Goal: Find specific page/section: Find specific page/section

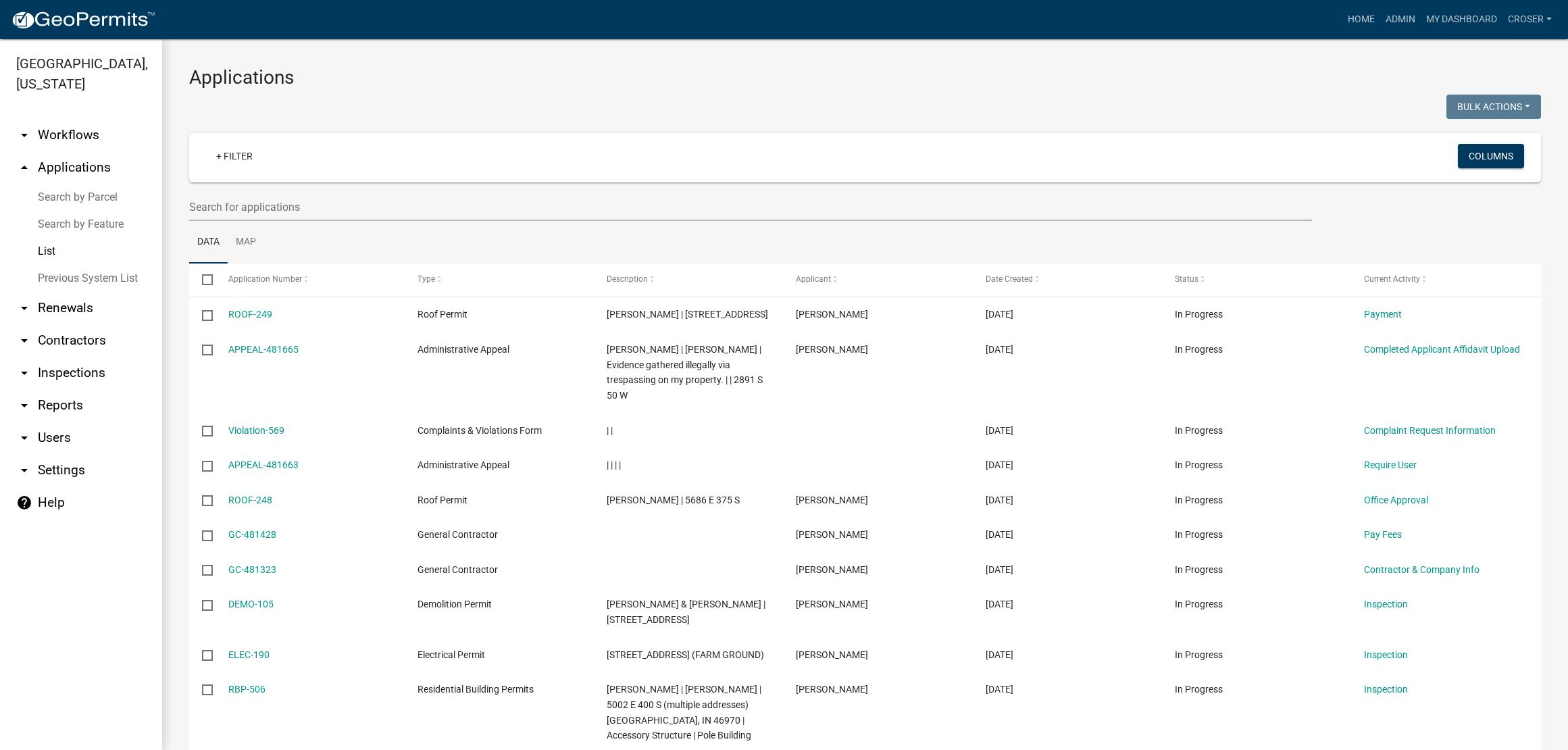
select select "3: 100"
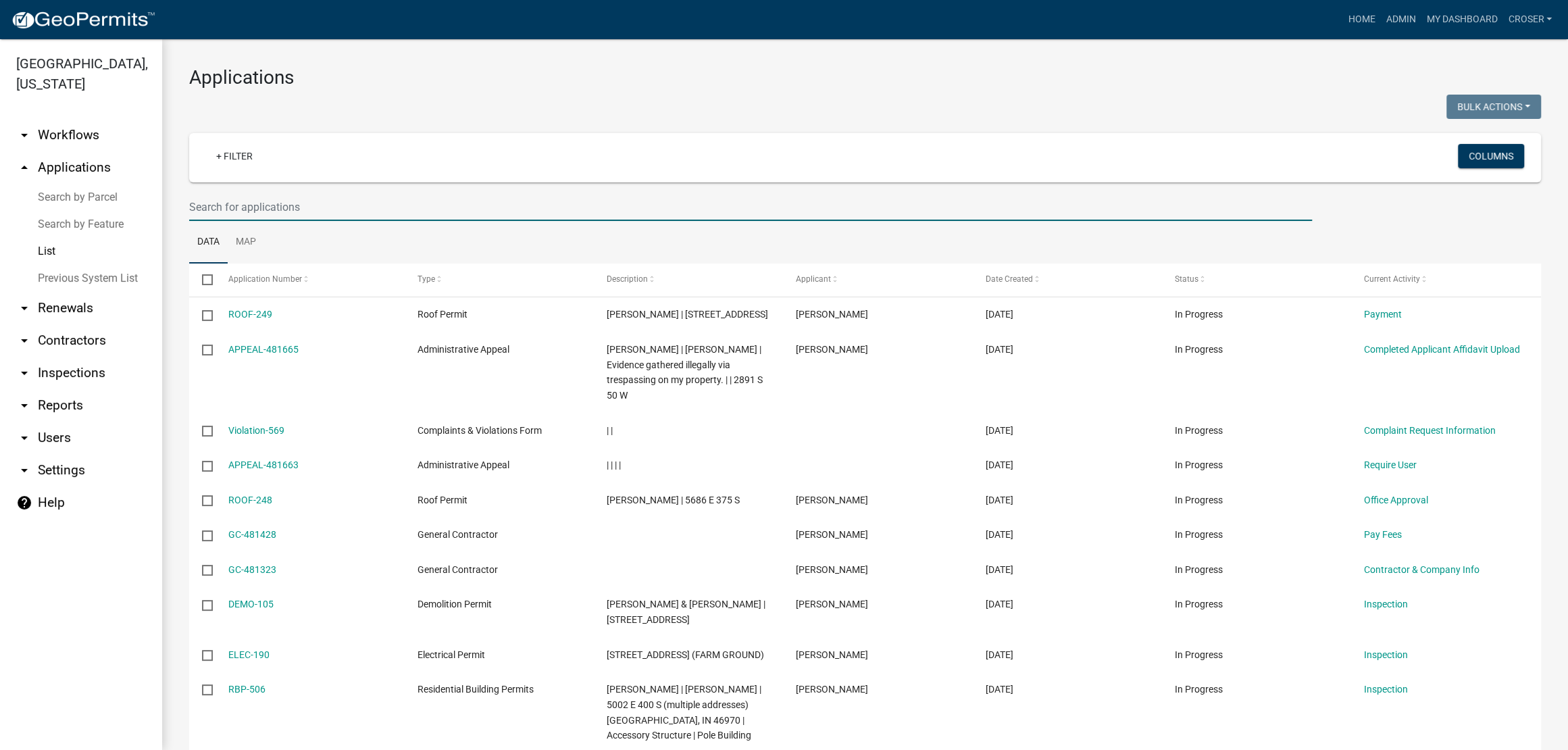
click at [279, 221] on input "text" at bounding box center [750, 207] width 1123 height 28
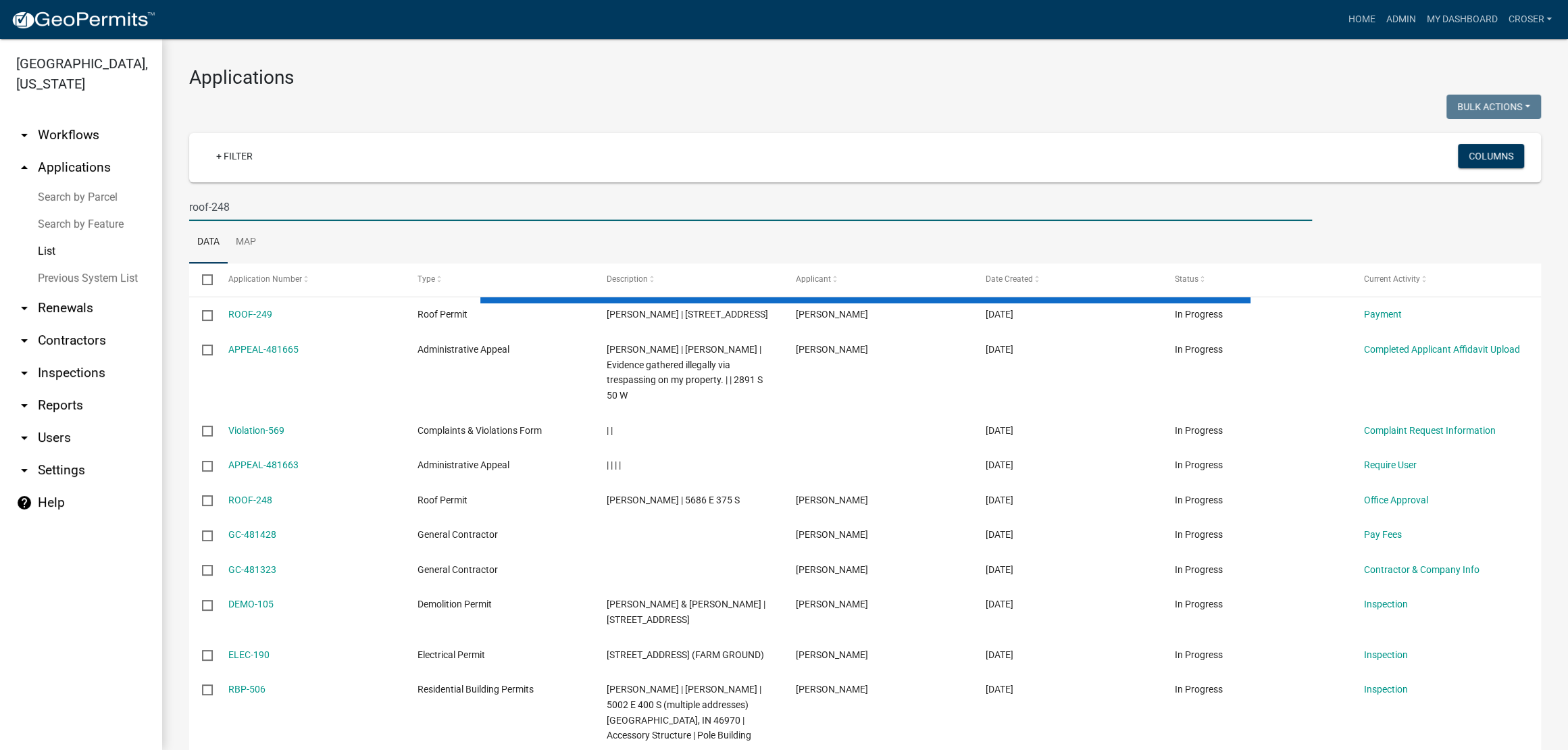
type input "roof-248"
click at [435, 114] on div at bounding box center [522, 108] width 686 height 28
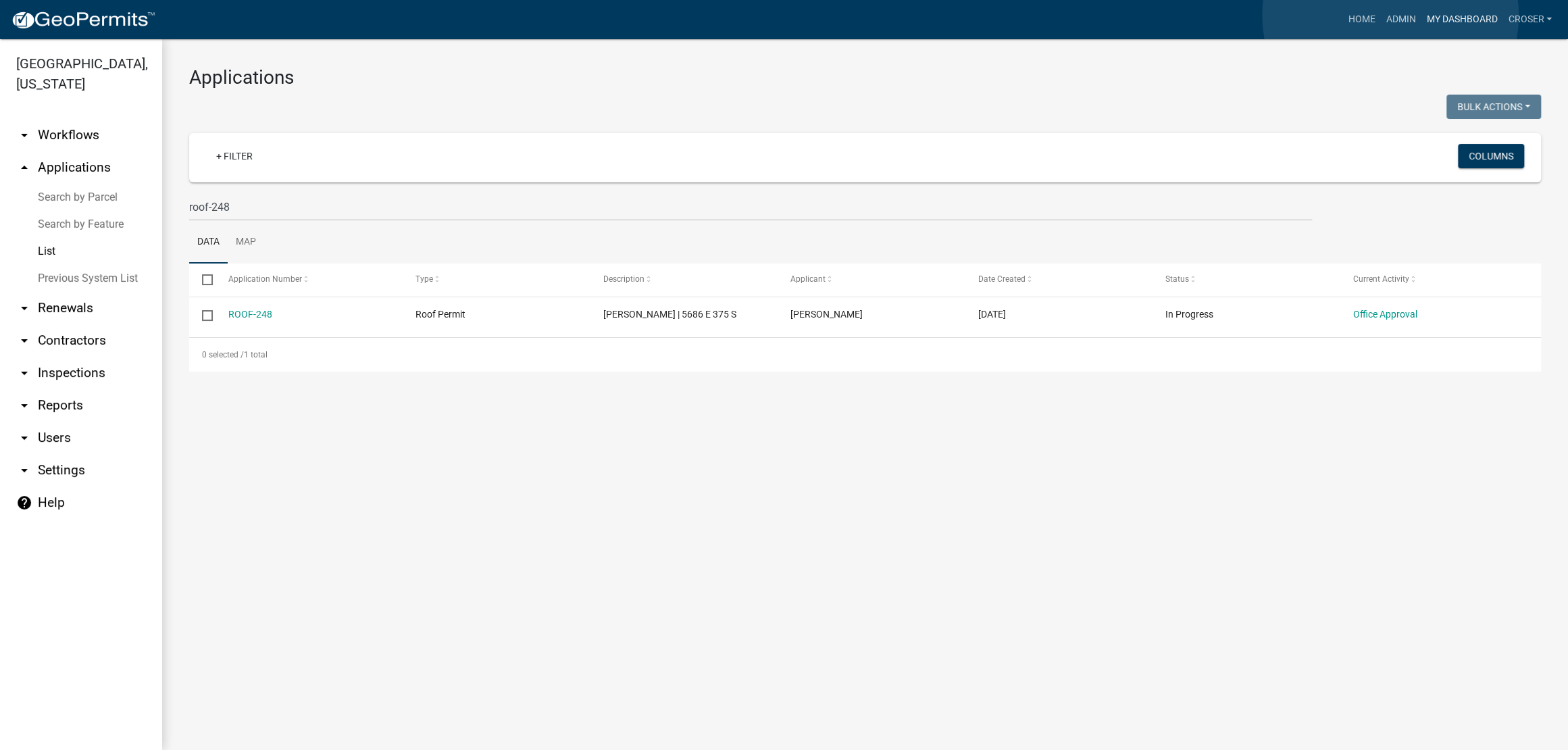
click at [1421, 16] on link "My Dashboard" at bounding box center [1462, 20] width 82 height 26
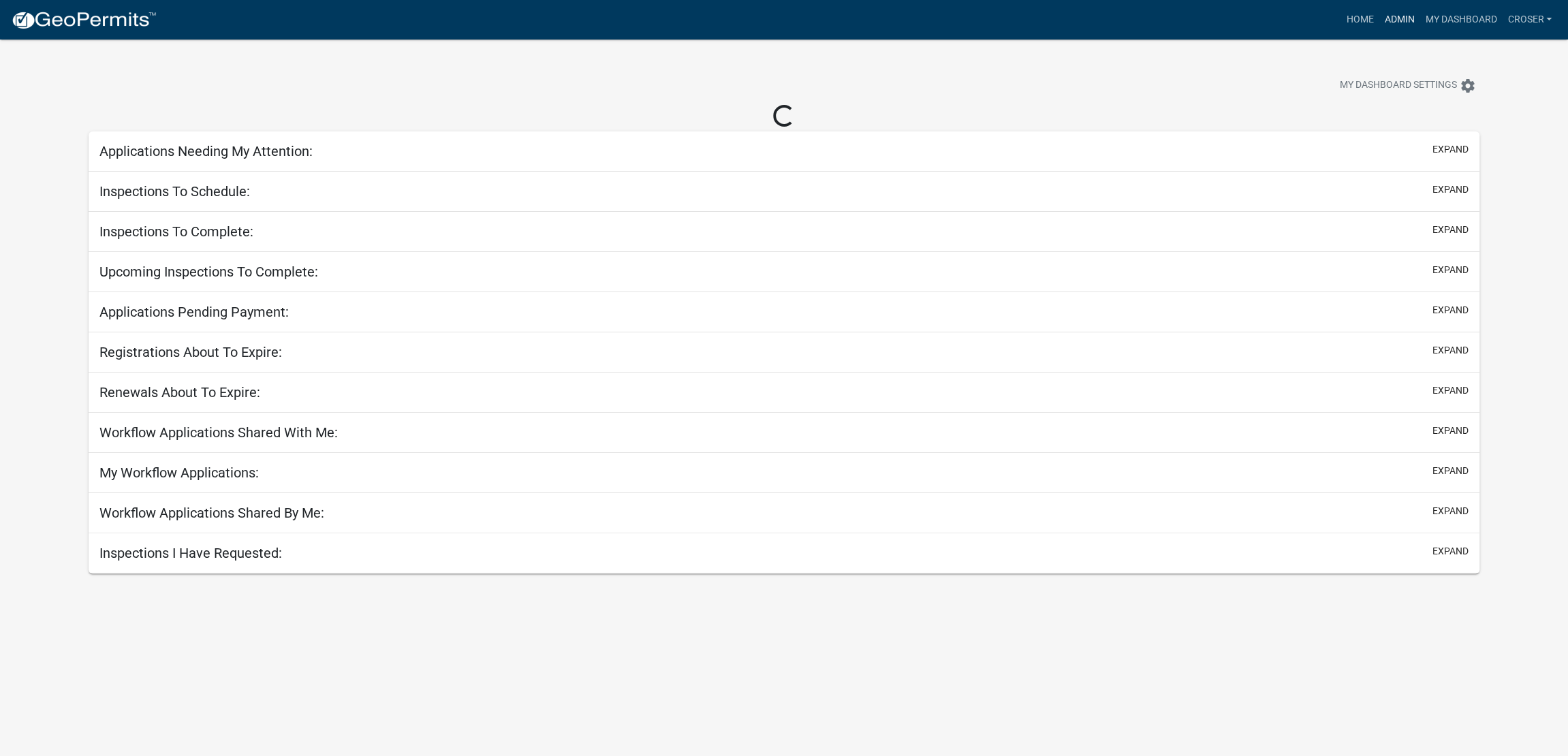
click at [1378, 7] on link "Admin" at bounding box center [1399, 20] width 41 height 26
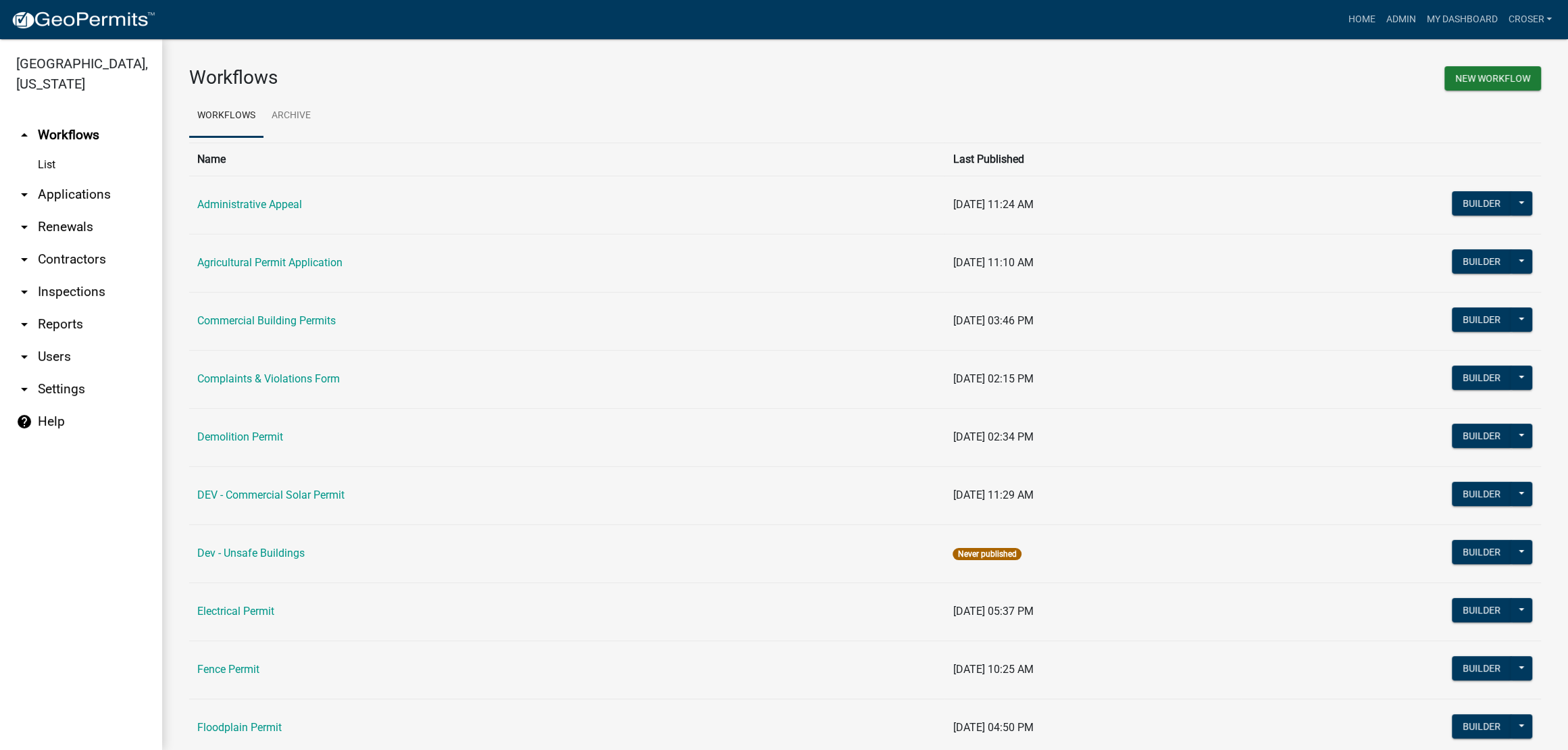
click at [92, 211] on link "arrow_drop_down Applications" at bounding box center [81, 194] width 162 height 32
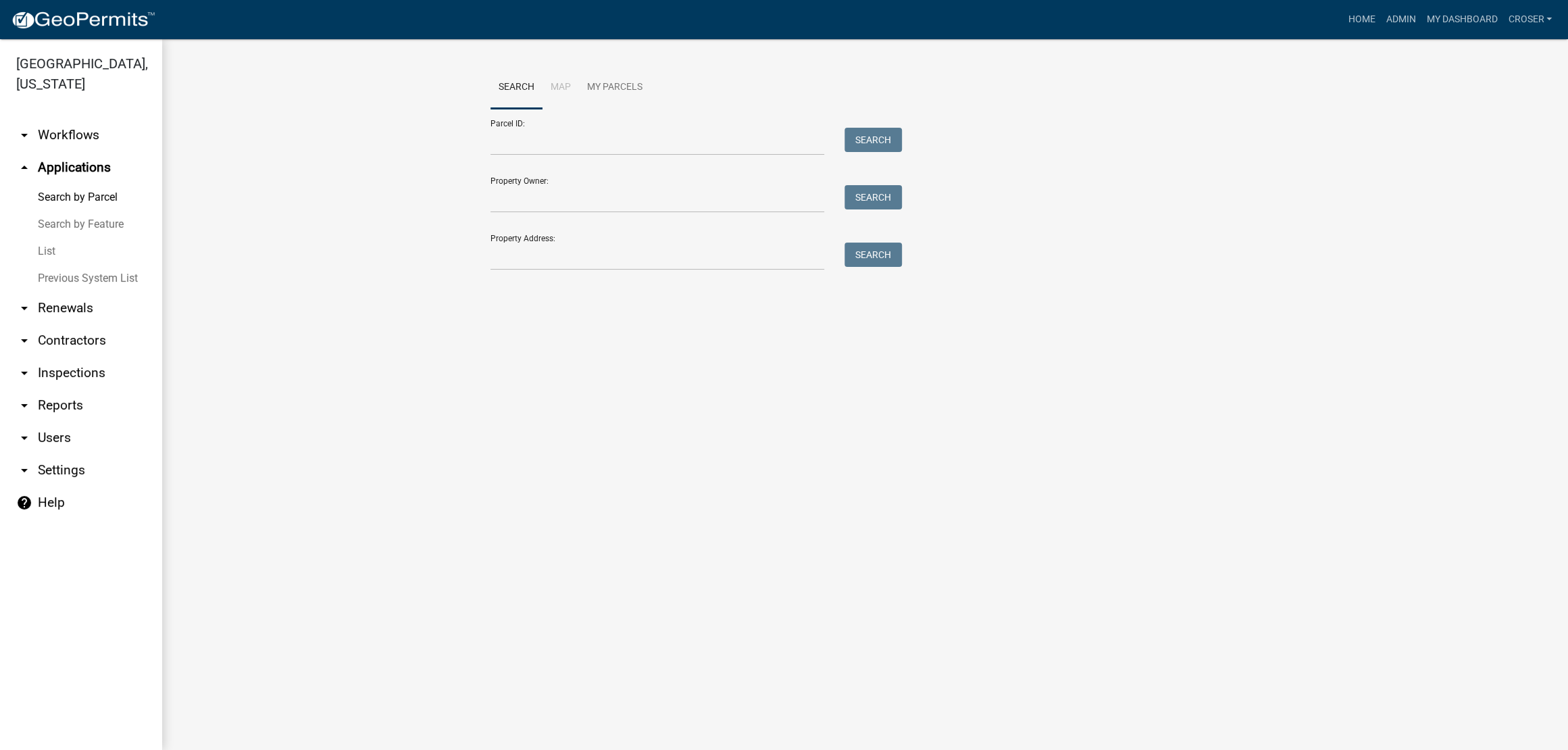
click at [64, 265] on link "List" at bounding box center [81, 251] width 162 height 27
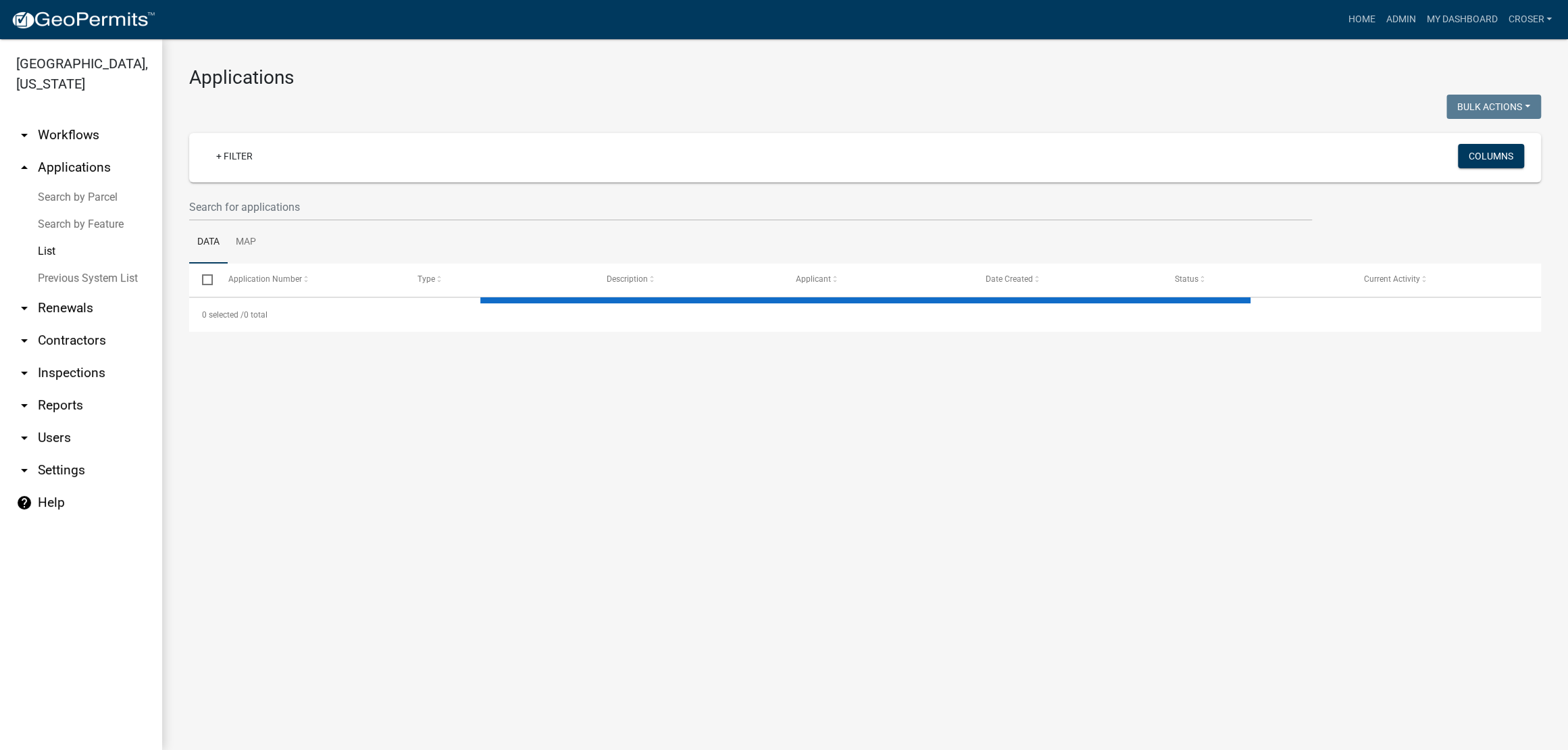
select select "3: 100"
